Goal: Task Accomplishment & Management: Use online tool/utility

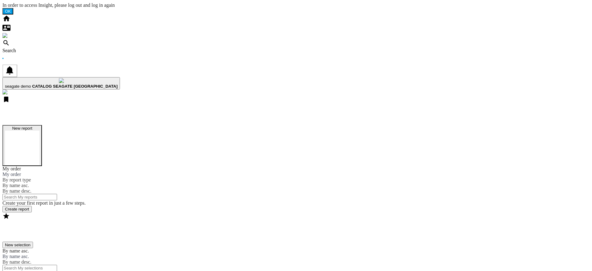
click at [42, 125] on button "New report" at bounding box center [21, 145] width 39 height 41
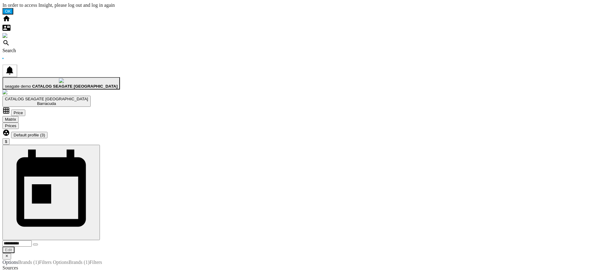
click at [31, 84] on span "seagate demo" at bounding box center [18, 86] width 26 height 5
drag, startPoint x: 275, startPoint y: 104, endPoint x: 248, endPoint y: 152, distance: 55.1
